Goal: Task Accomplishment & Management: Manage account settings

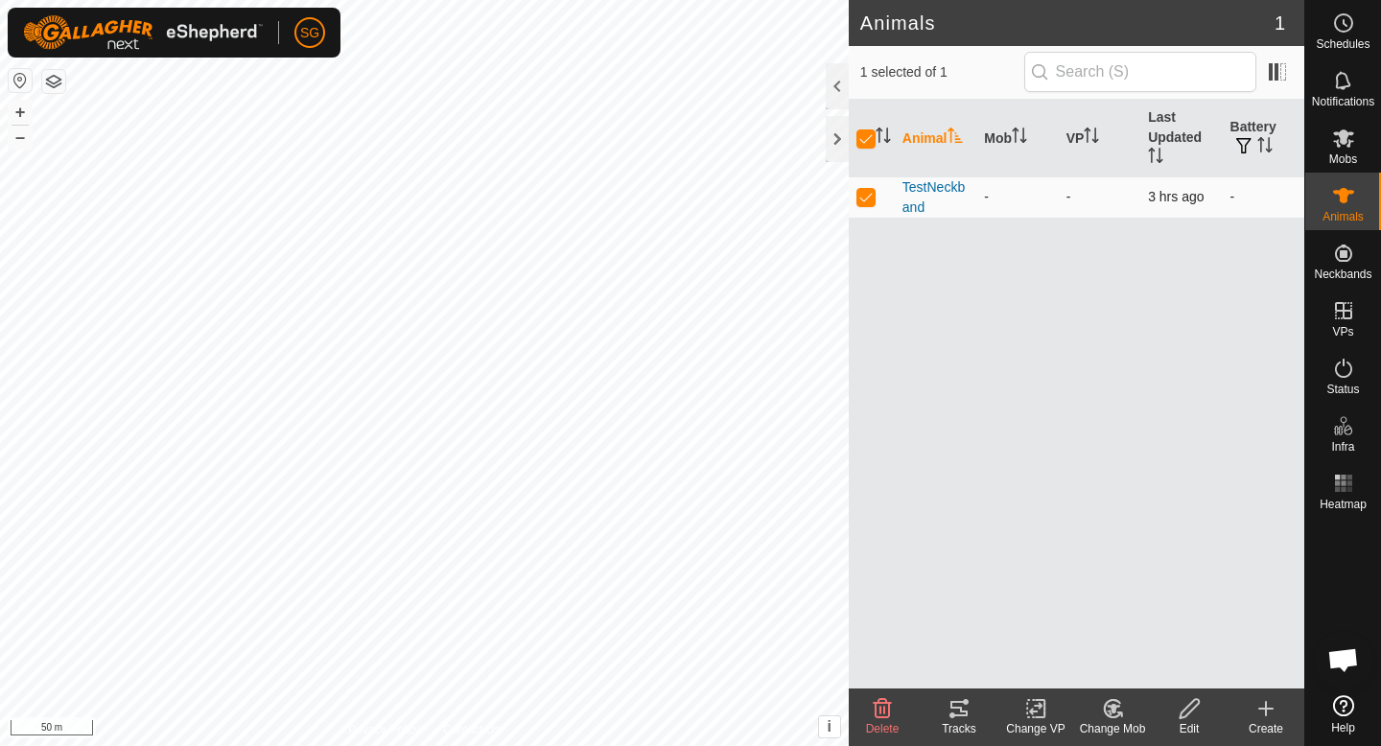
click at [870, 194] on p-checkbox at bounding box center [865, 196] width 19 height 15
checkbox input "false"
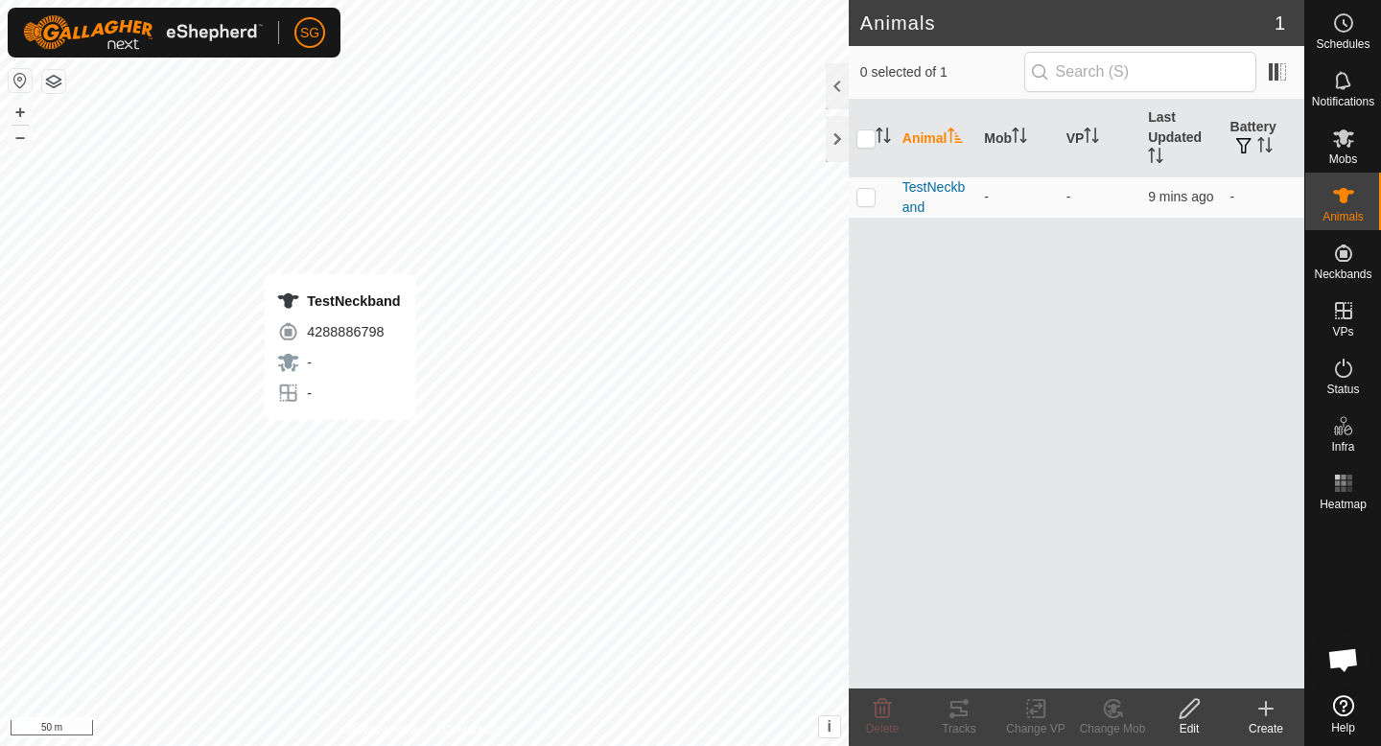
checkbox input "true"
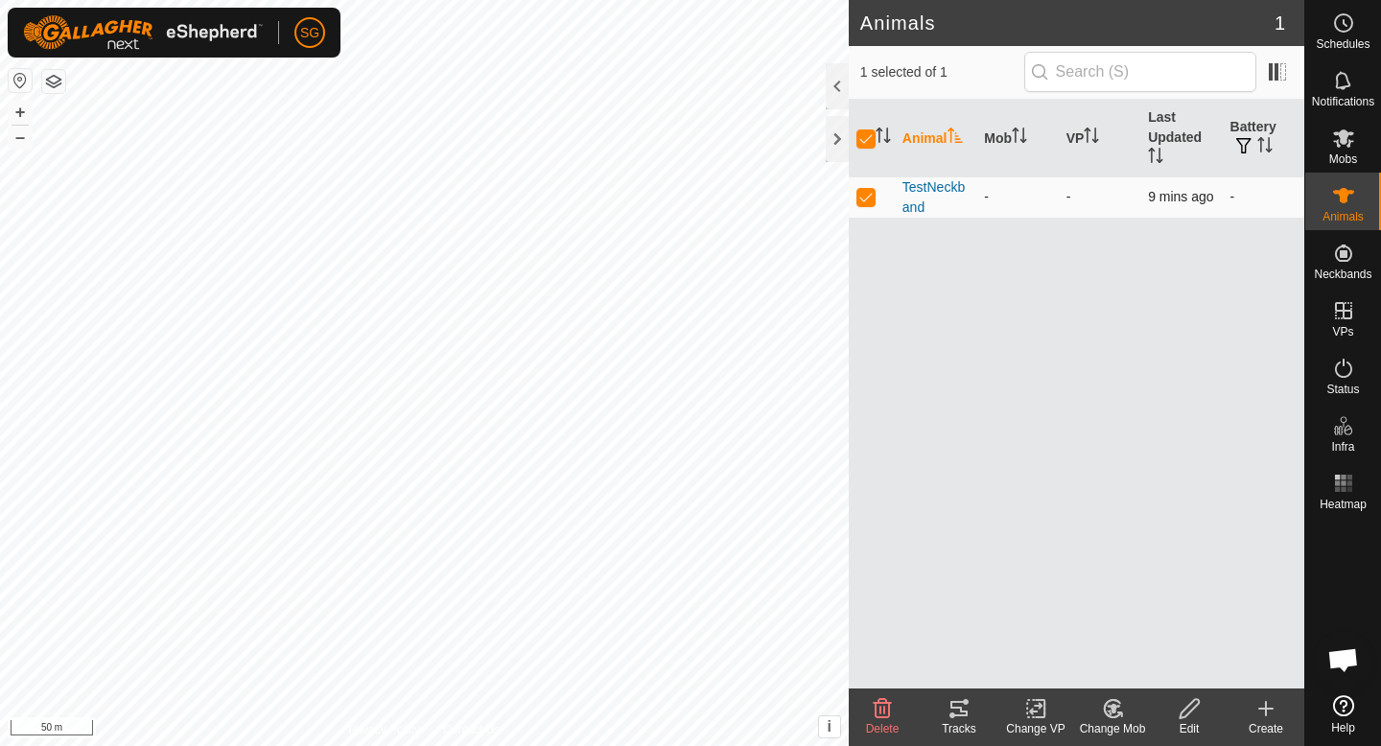
click at [866, 198] on p-checkbox at bounding box center [865, 196] width 19 height 15
checkbox input "false"
click at [841, 129] on div at bounding box center [837, 139] width 23 height 46
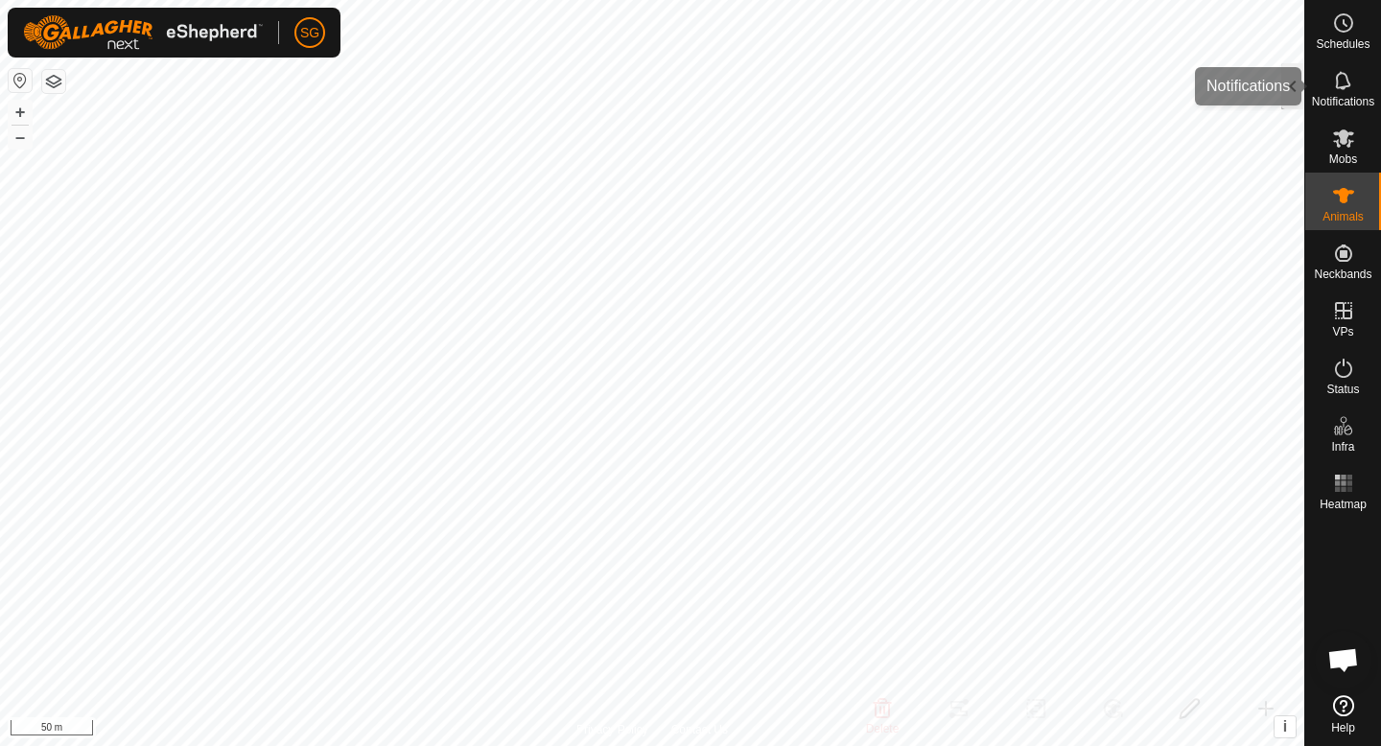
click at [1299, 84] on div at bounding box center [1292, 86] width 23 height 46
